Goal: Task Accomplishment & Management: Use online tool/utility

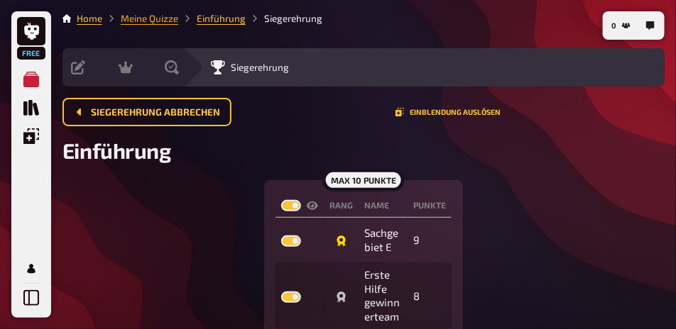
click at [165, 21] on link "Meine Quizze" at bounding box center [150, 18] width 58 height 11
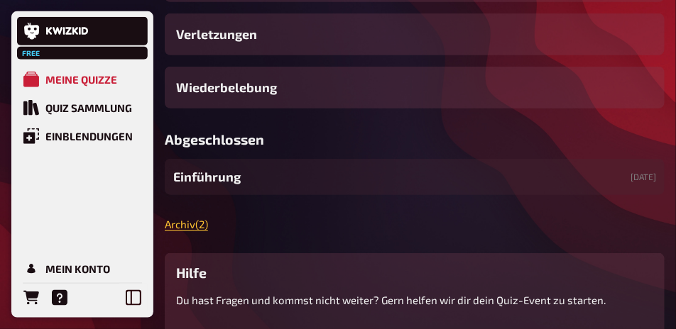
scroll to position [284, 0]
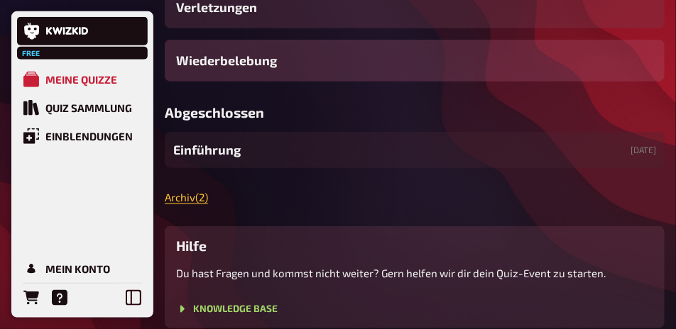
click at [278, 82] on div "Wiederbelebung" at bounding box center [415, 61] width 500 height 42
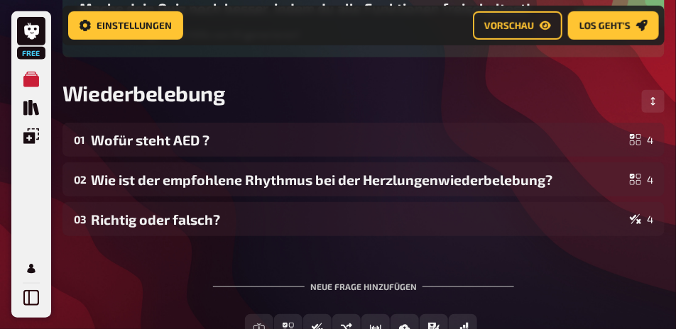
scroll to position [189, 0]
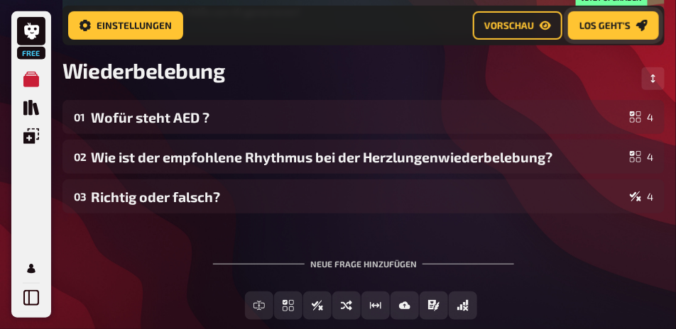
click at [613, 35] on link "Los geht's" at bounding box center [613, 25] width 91 height 28
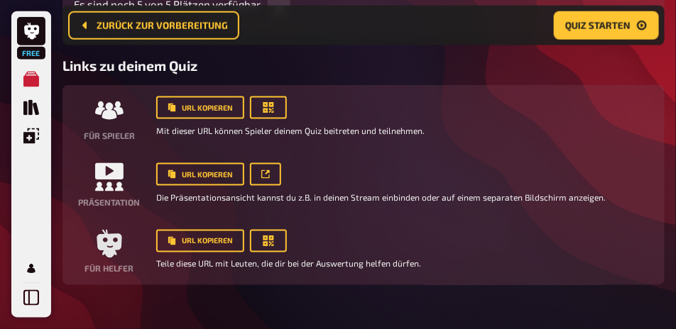
scroll to position [473, 0]
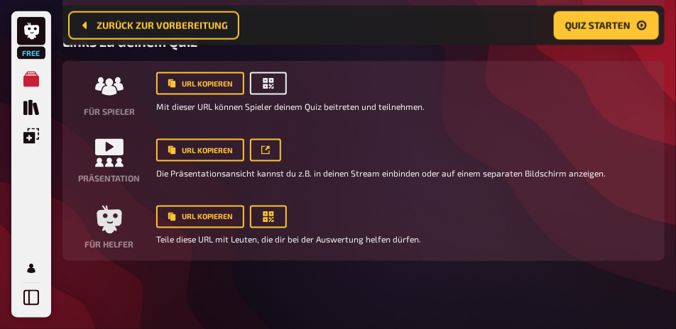
click at [270, 89] on icon "button" at bounding box center [268, 83] width 11 height 11
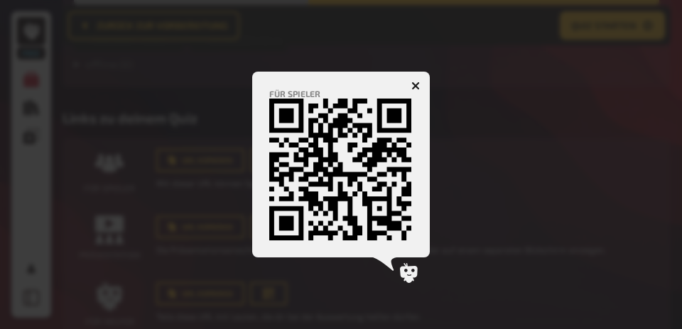
click at [417, 82] on icon "button" at bounding box center [415, 86] width 9 height 9
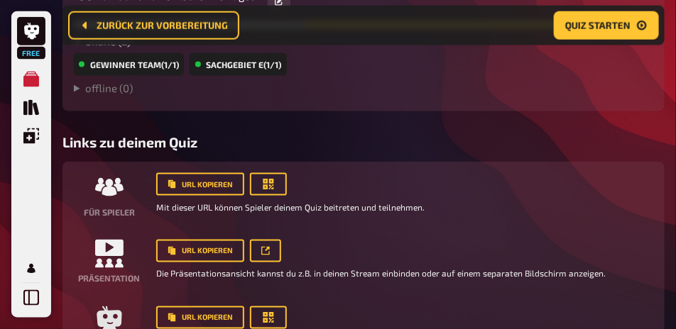
scroll to position [437, 0]
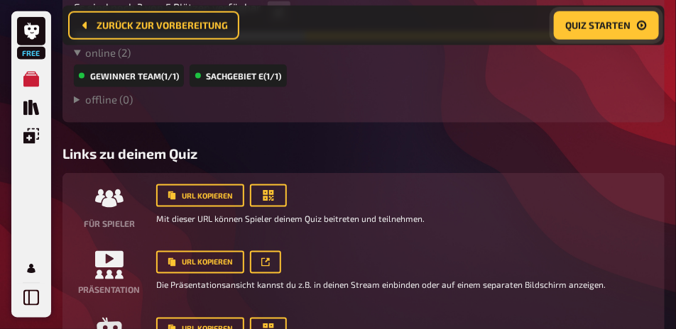
click at [611, 31] on button "Quiz starten" at bounding box center [606, 25] width 105 height 28
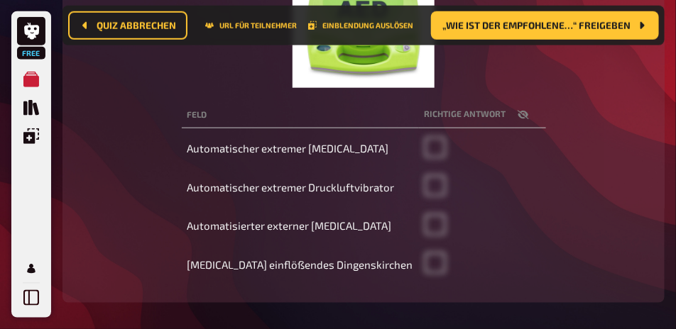
scroll to position [422, 0]
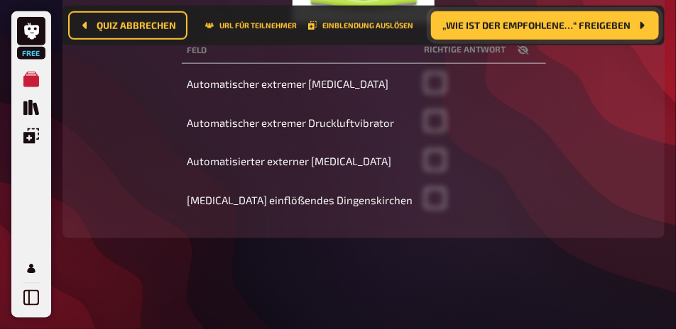
click at [544, 27] on span "„Wie ist der empfohlene…“ freigeben" at bounding box center [536, 26] width 188 height 10
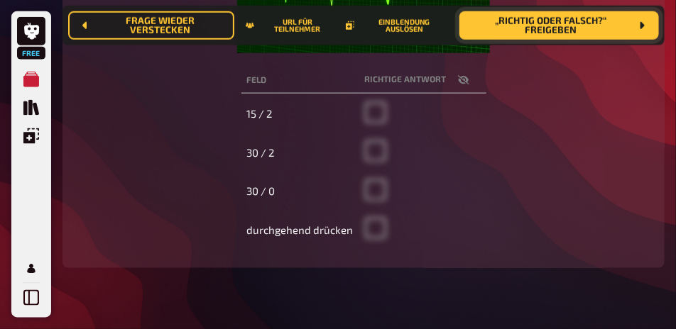
scroll to position [422, 0]
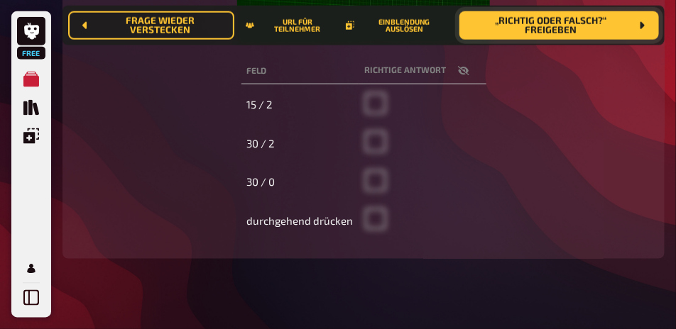
click at [547, 35] on span "„Richtig oder falsch?“ freigeben" at bounding box center [551, 25] width 160 height 19
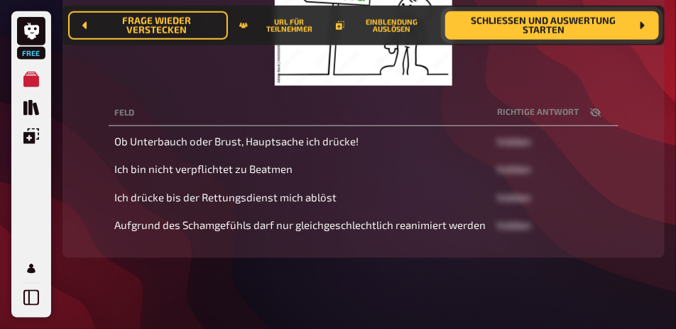
scroll to position [381, 0]
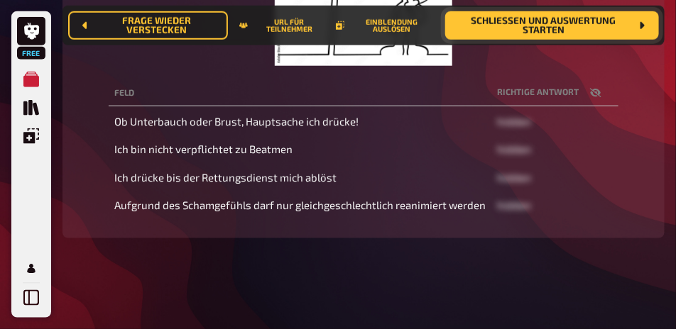
click at [530, 33] on span "Schließen und Auswertung starten" at bounding box center [543, 25] width 174 height 19
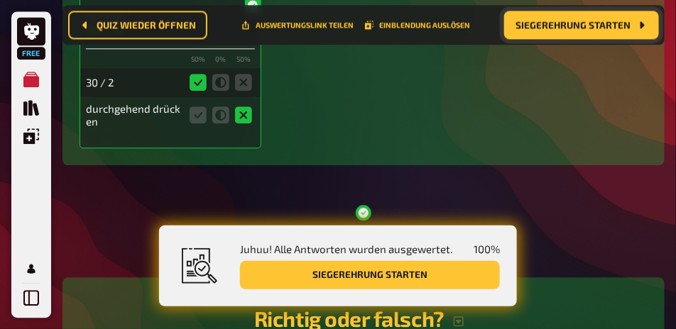
scroll to position [771, 0]
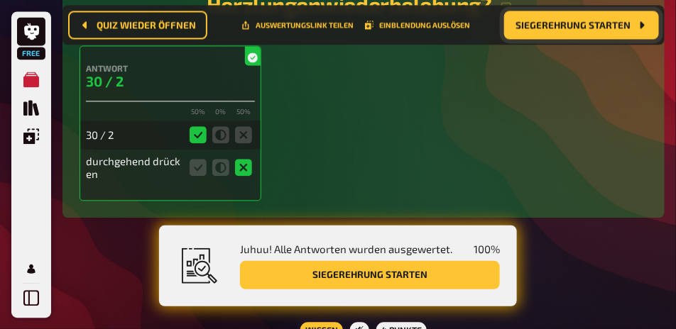
drag, startPoint x: 275, startPoint y: 119, endPoint x: 382, endPoint y: 127, distance: 107.5
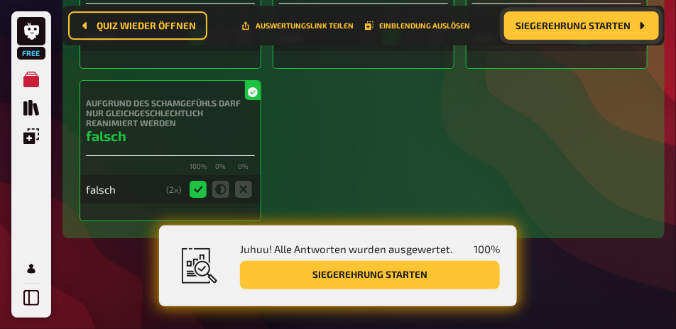
scroll to position [1374, 0]
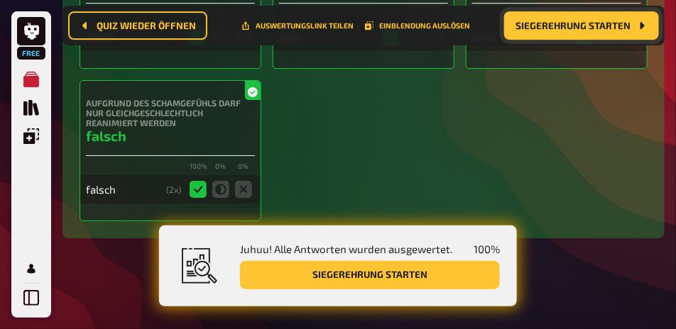
click at [576, 34] on button "Siegerehrung starten" at bounding box center [581, 25] width 155 height 28
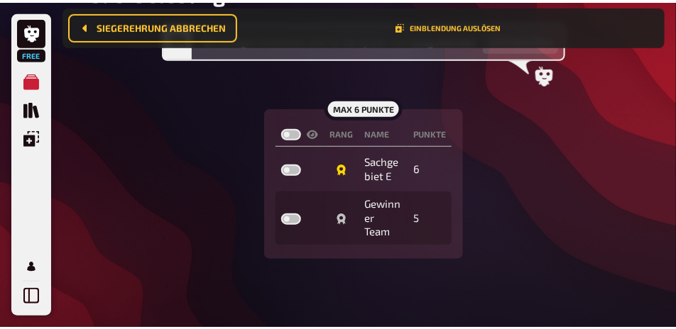
scroll to position [173, 0]
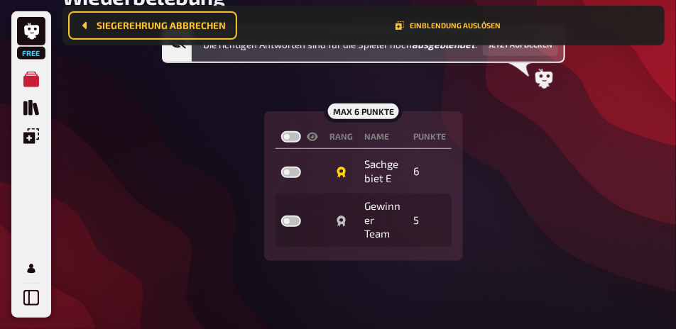
click at [295, 143] on label at bounding box center [291, 136] width 20 height 11
click at [281, 131] on input "checkbox" at bounding box center [280, 131] width 1 height 1
checkbox input "true"
